Goal: Browse casually

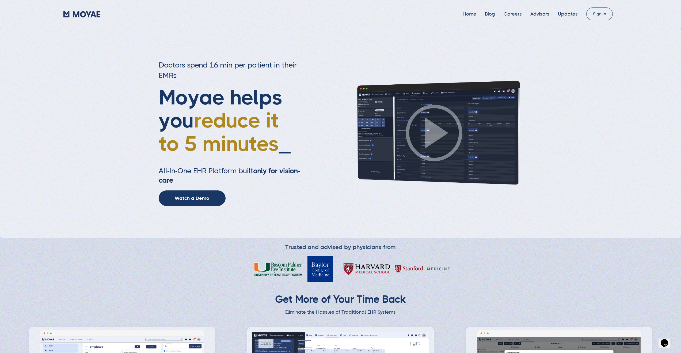
type input "Subscribe"
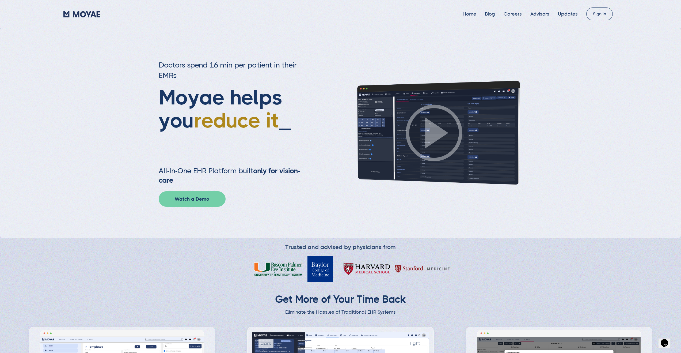
click at [187, 202] on link "Watch a Demo" at bounding box center [192, 199] width 67 height 16
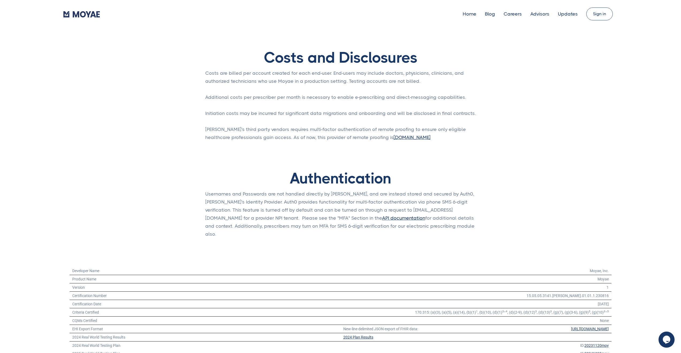
type input "Subscribe"
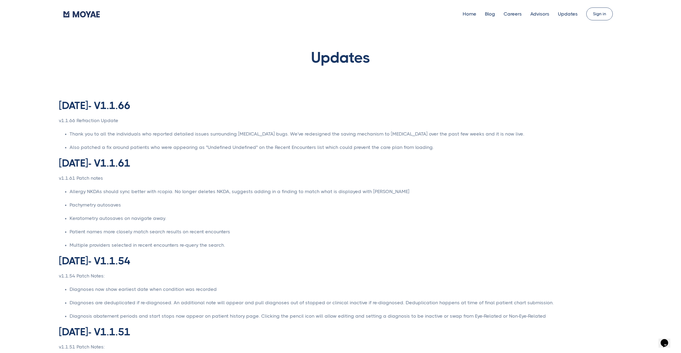
type input "Subscribe"
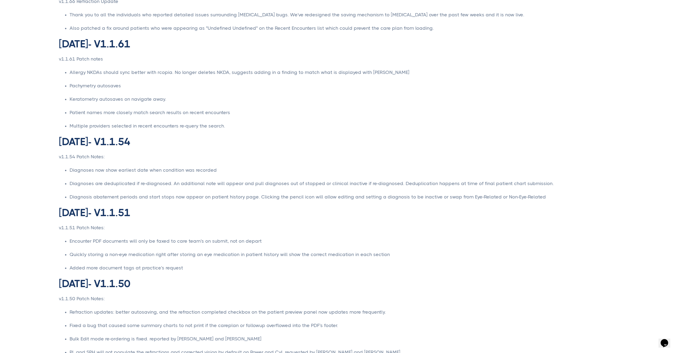
scroll to position [120, 0]
